Goal: Find specific page/section: Locate item on page

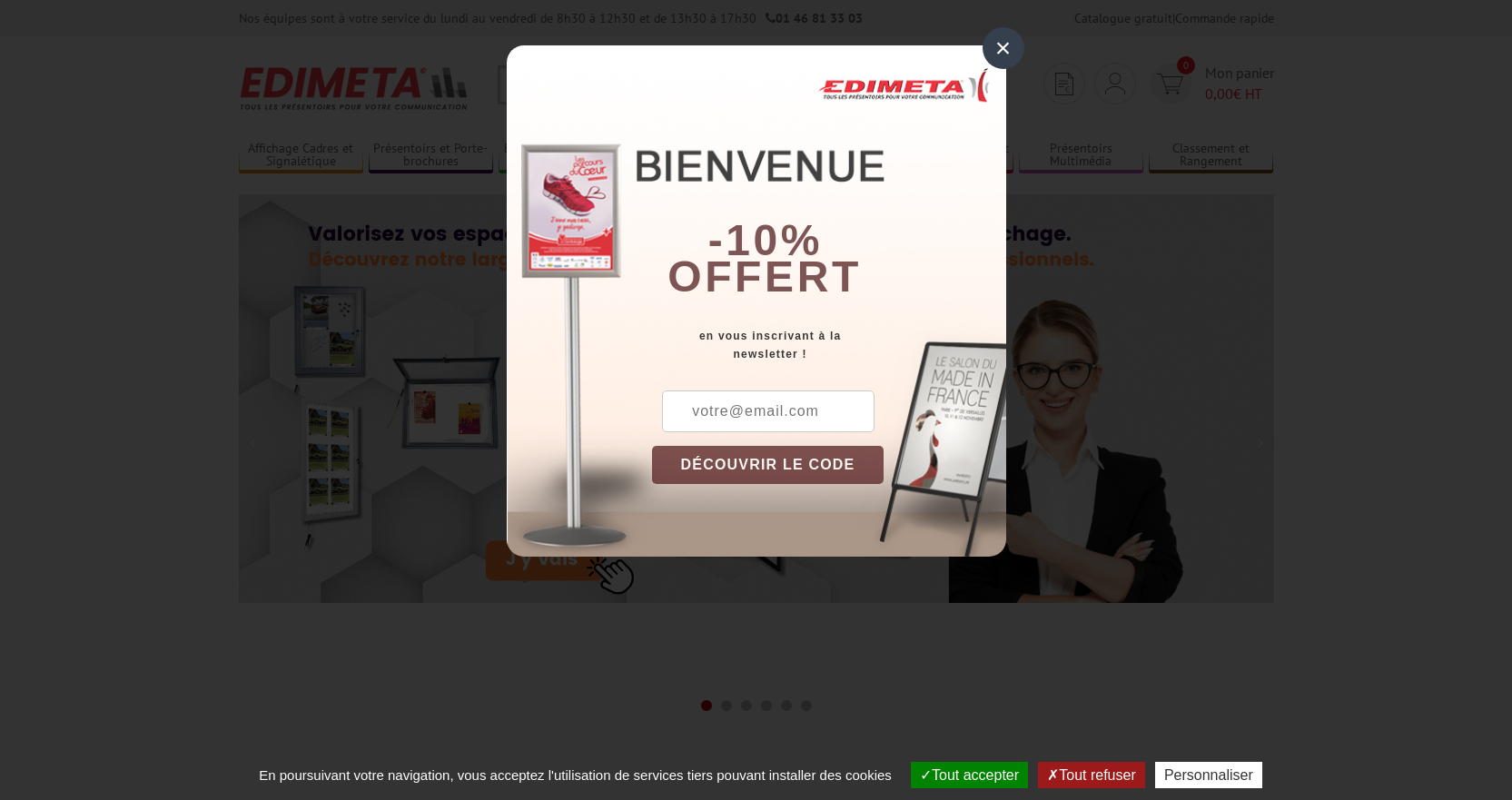
click at [988, 38] on div "×" at bounding box center [1003, 48] width 42 height 42
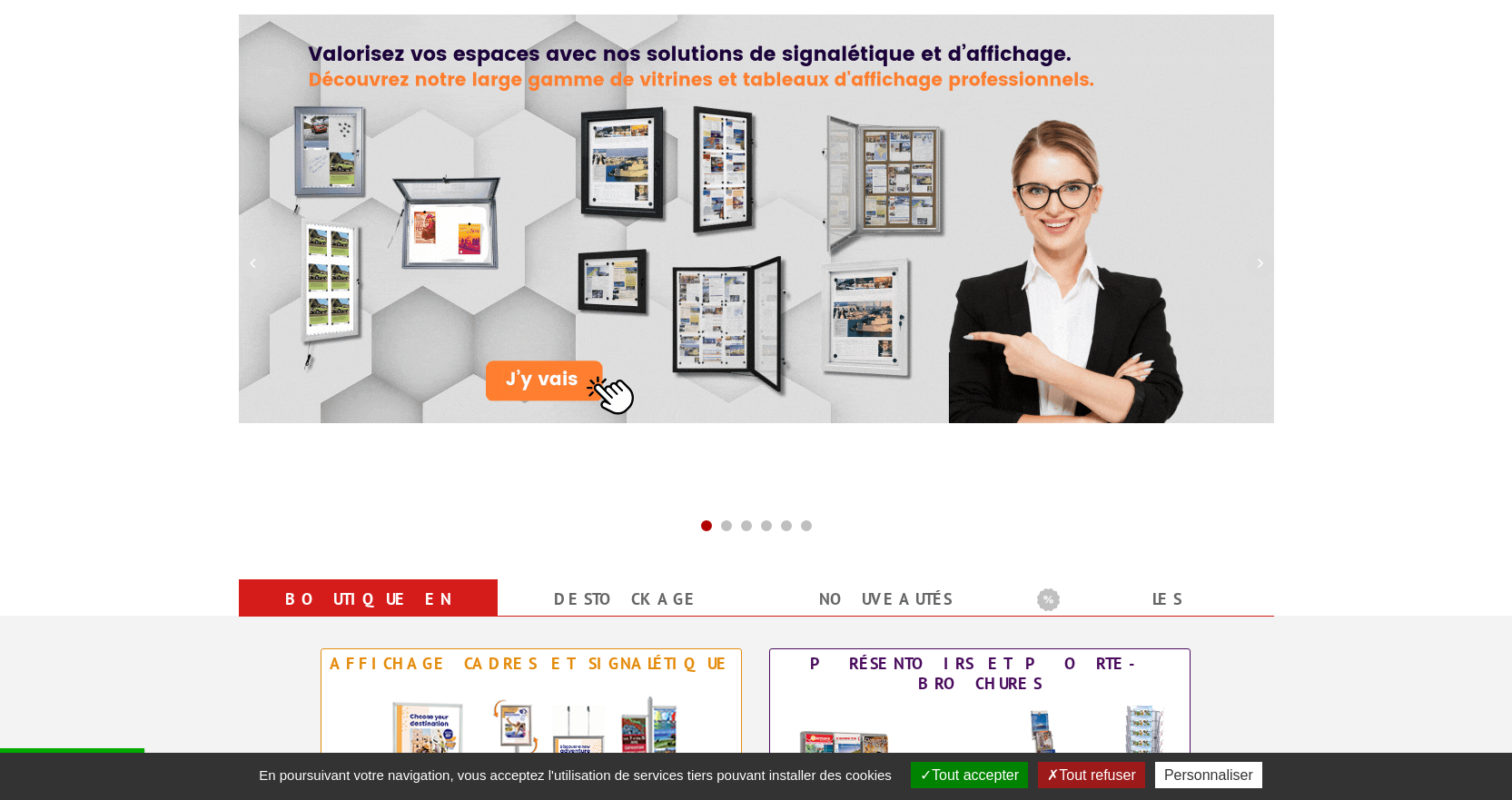
scroll to position [182, 0]
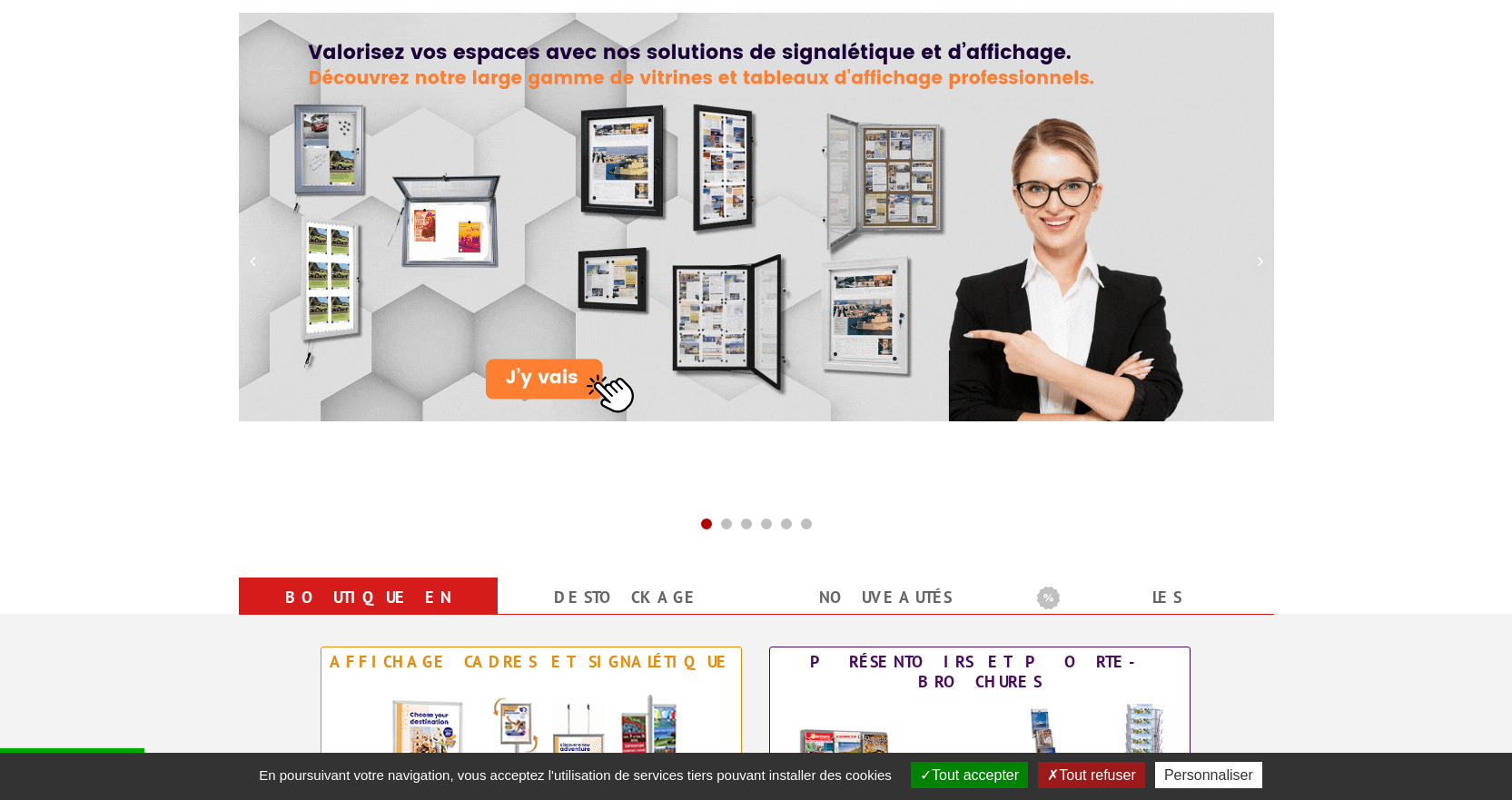
click at [961, 773] on button "Tout accepter" at bounding box center [970, 774] width 117 height 26
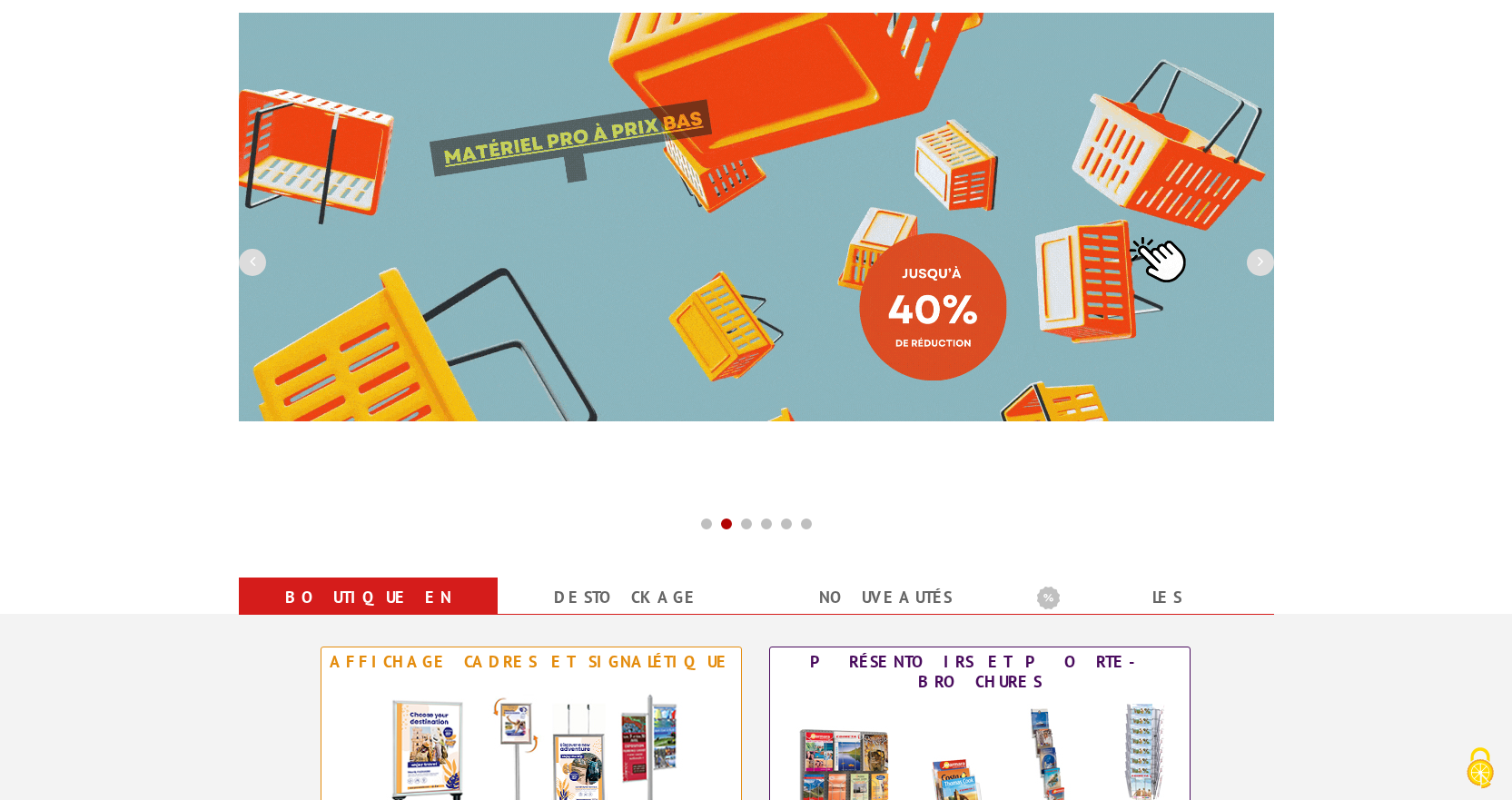
scroll to position [0, 0]
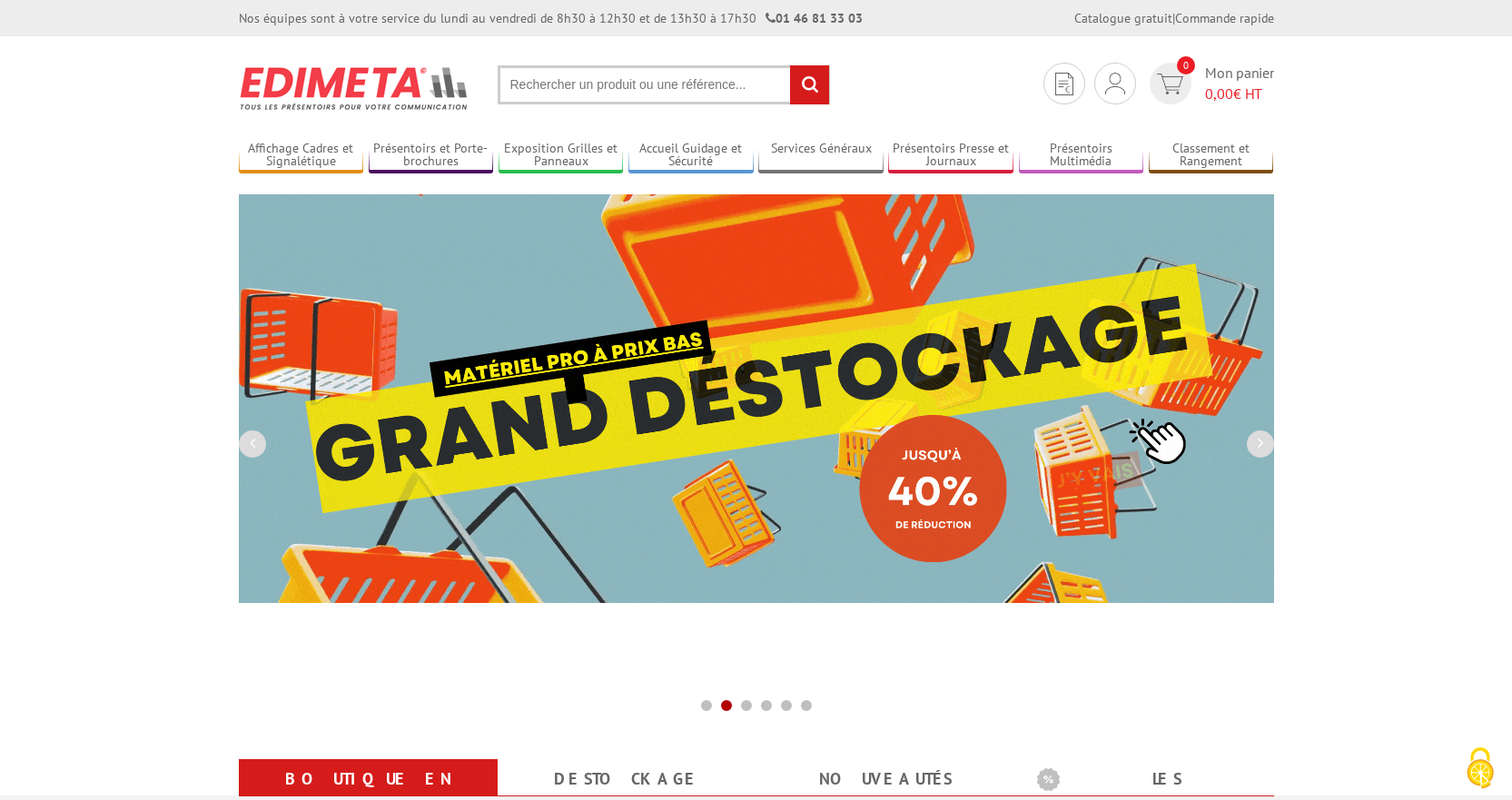
click at [529, 79] on input "text" at bounding box center [664, 85] width 332 height 39
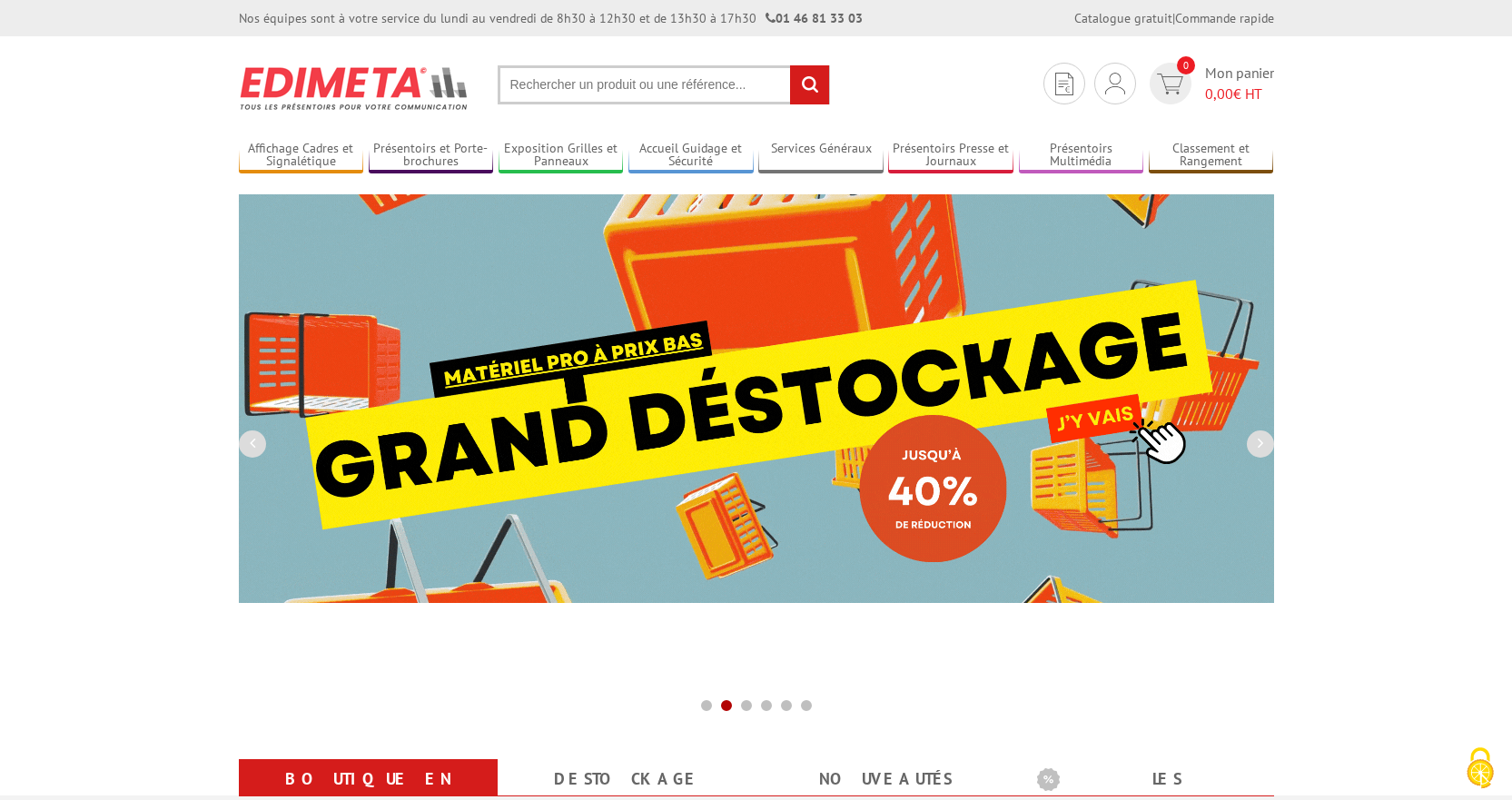
paste input "215704"
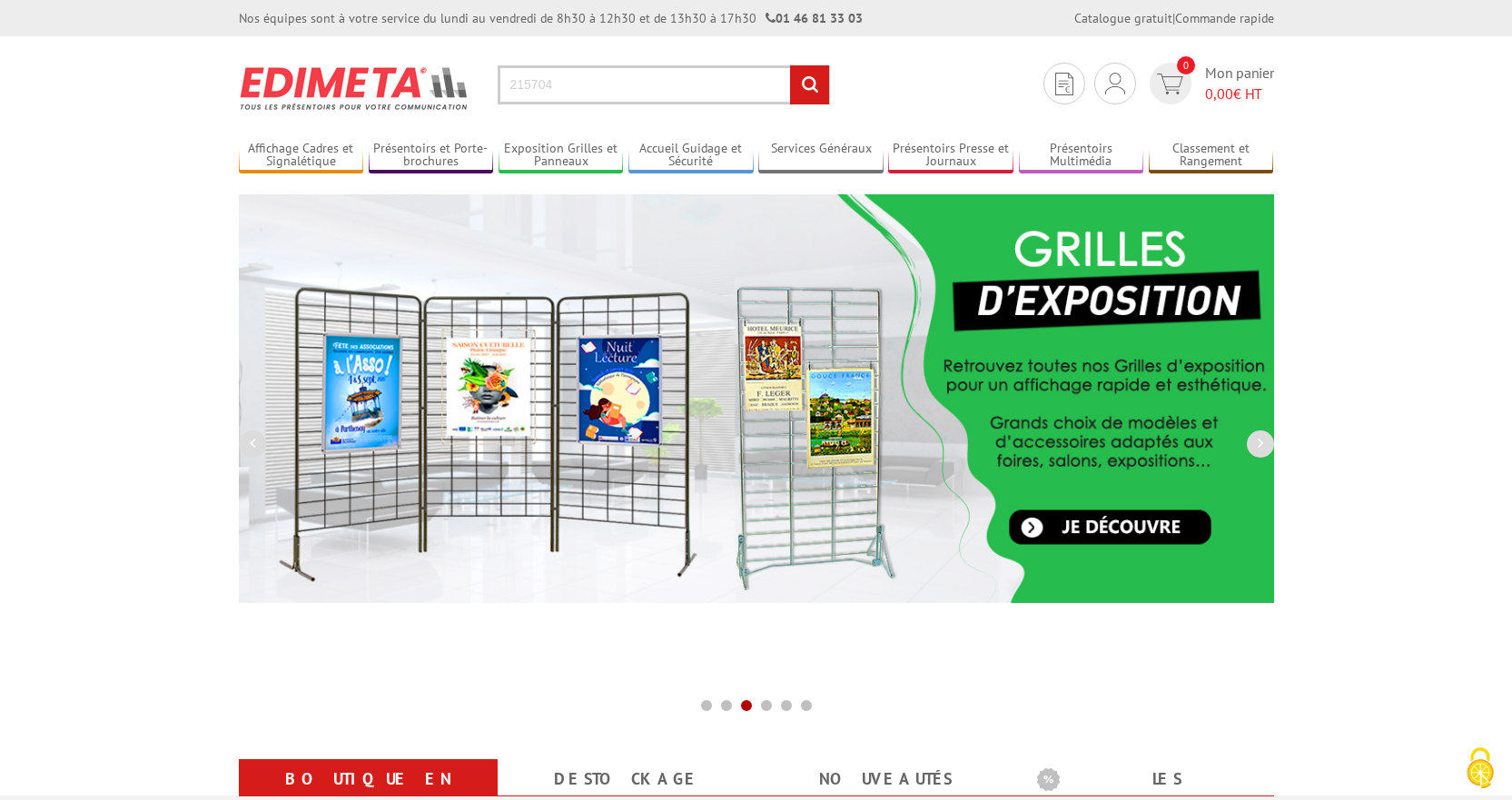
click at [631, 86] on input "215704" at bounding box center [664, 85] width 332 height 39
paste input "215704"
drag, startPoint x: 552, startPoint y: 89, endPoint x: 427, endPoint y: 106, distance: 126.2
click at [427, 106] on section "Je me connecte Nouveau client ? Inscrivez-vous 0 Mon panier 0,00 € HT 215704215…" at bounding box center [757, 79] width 1035 height 85
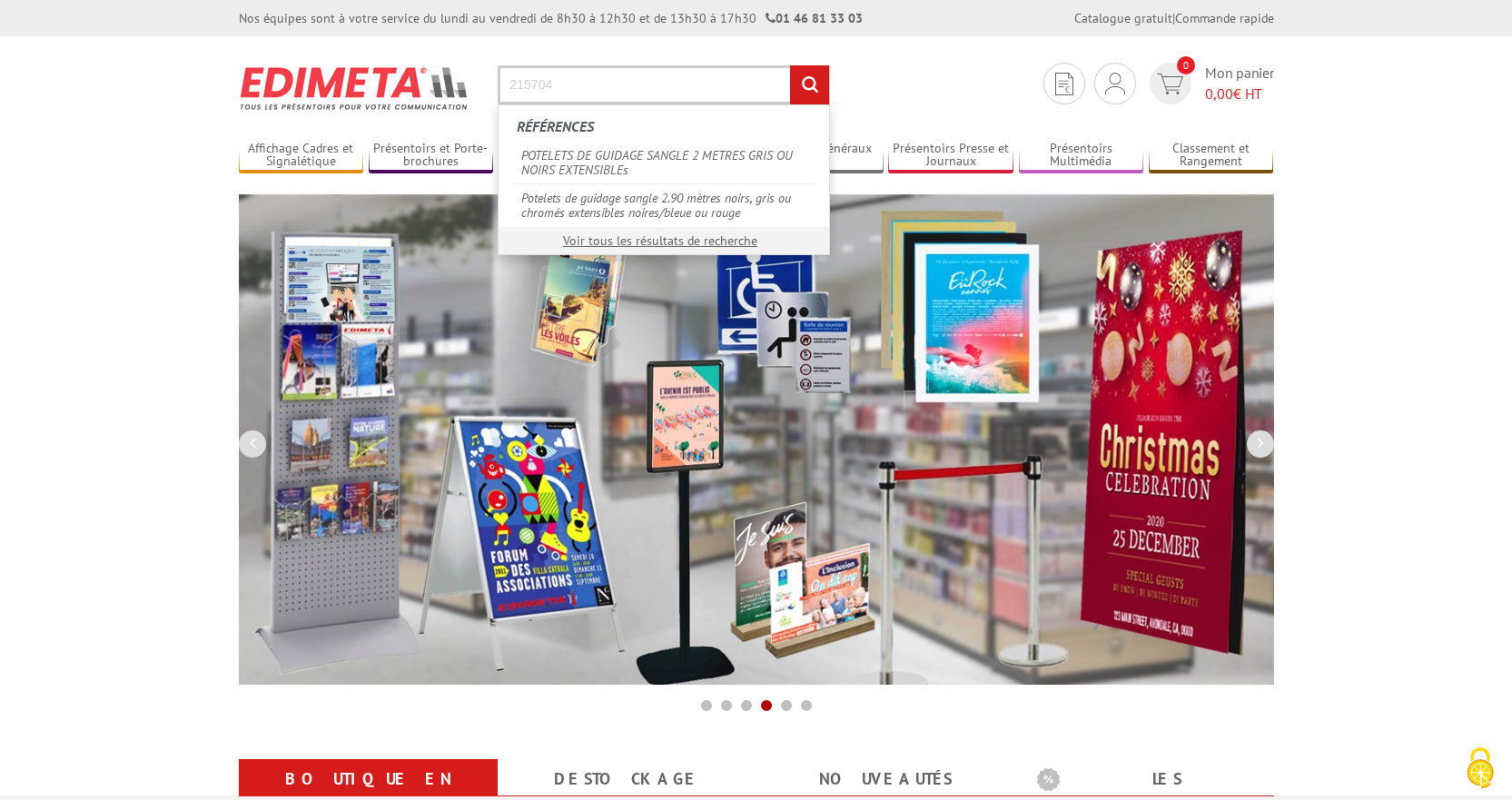
type input "215704"
click at [790, 66] on input "rechercher" at bounding box center [809, 85] width 39 height 39
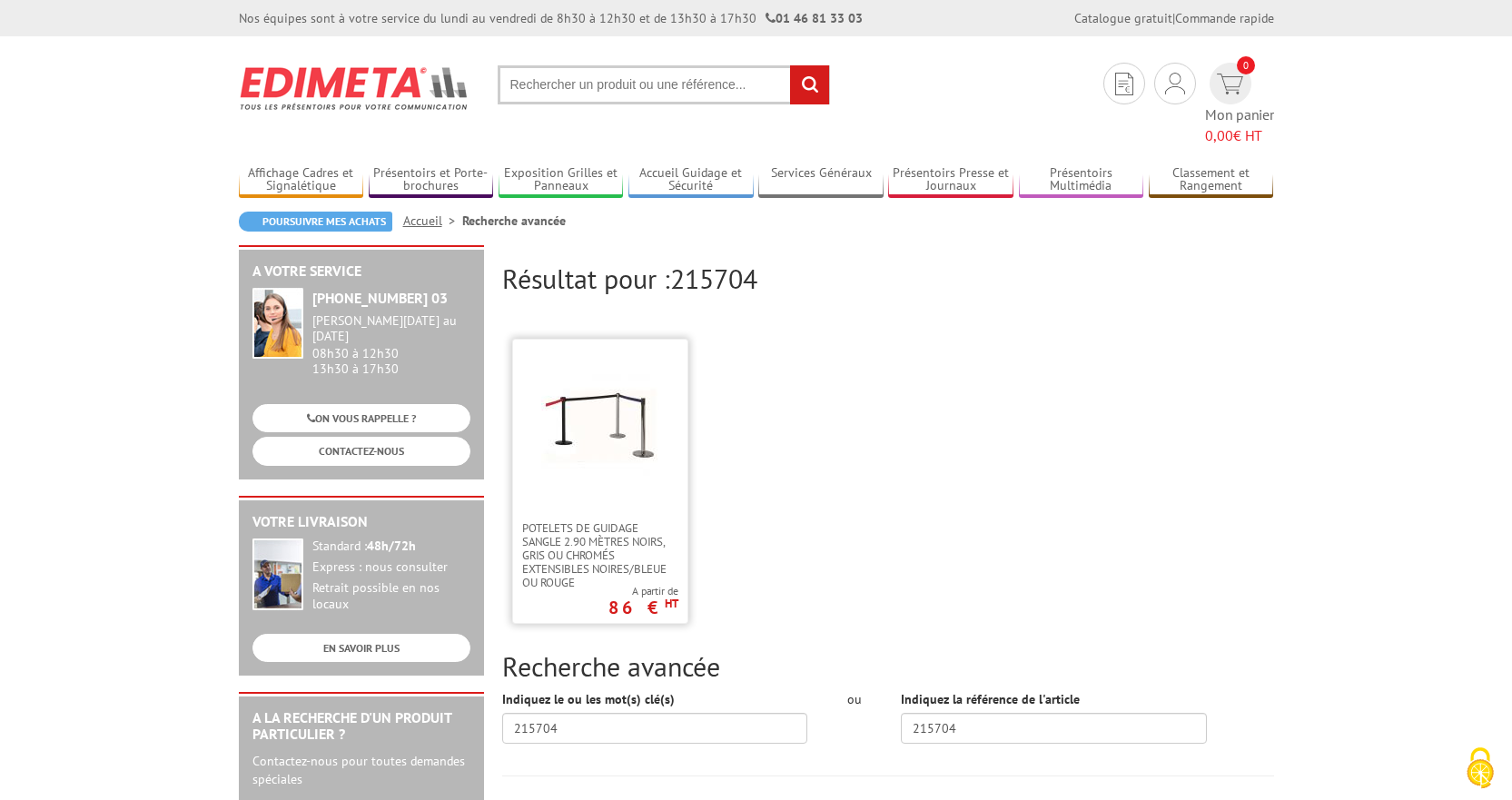
click at [575, 382] on img at bounding box center [600, 426] width 118 height 118
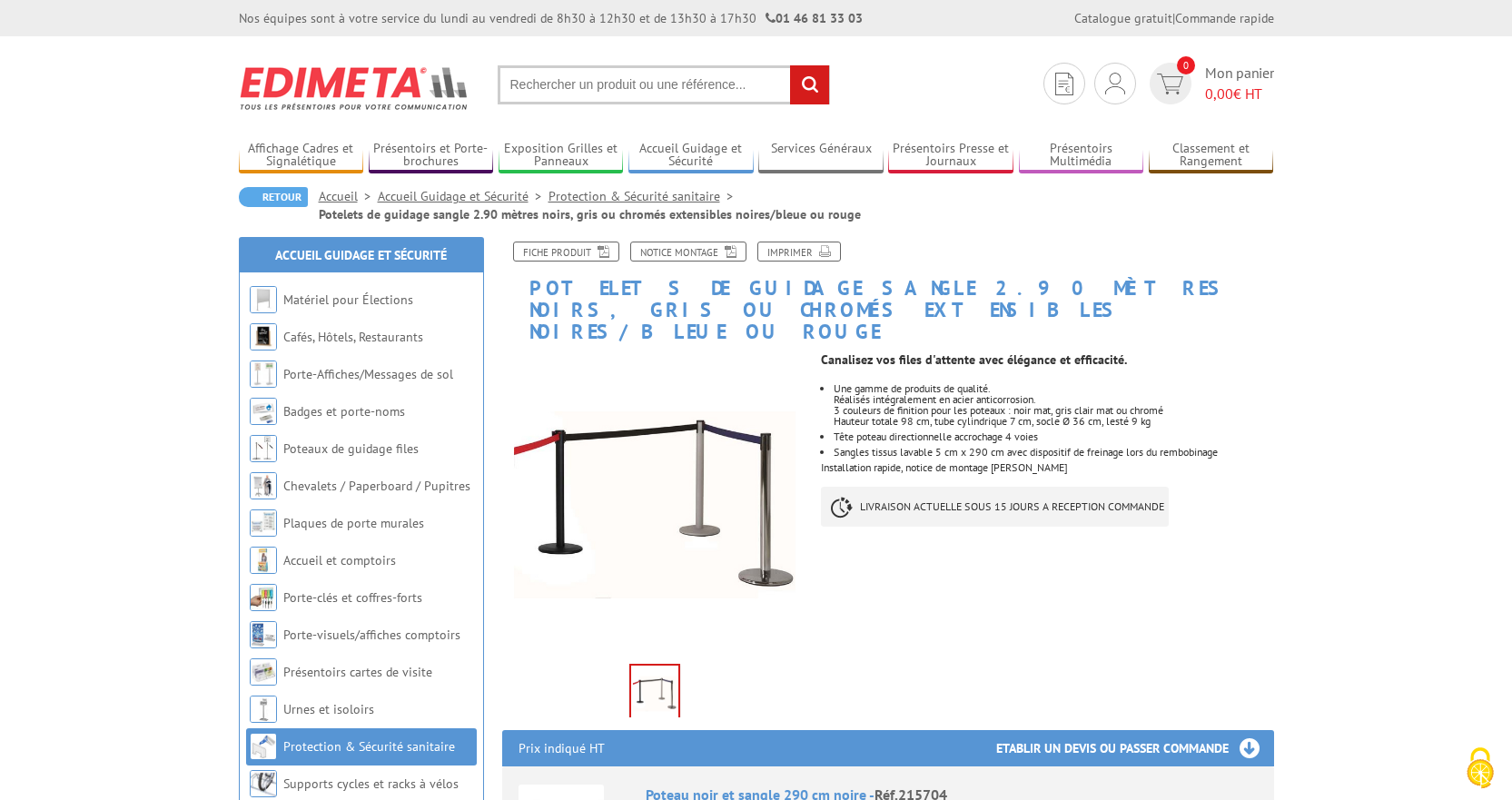
click at [578, 243] on link "Fiche produit" at bounding box center [566, 252] width 106 height 20
